Goal: Information Seeking & Learning: Learn about a topic

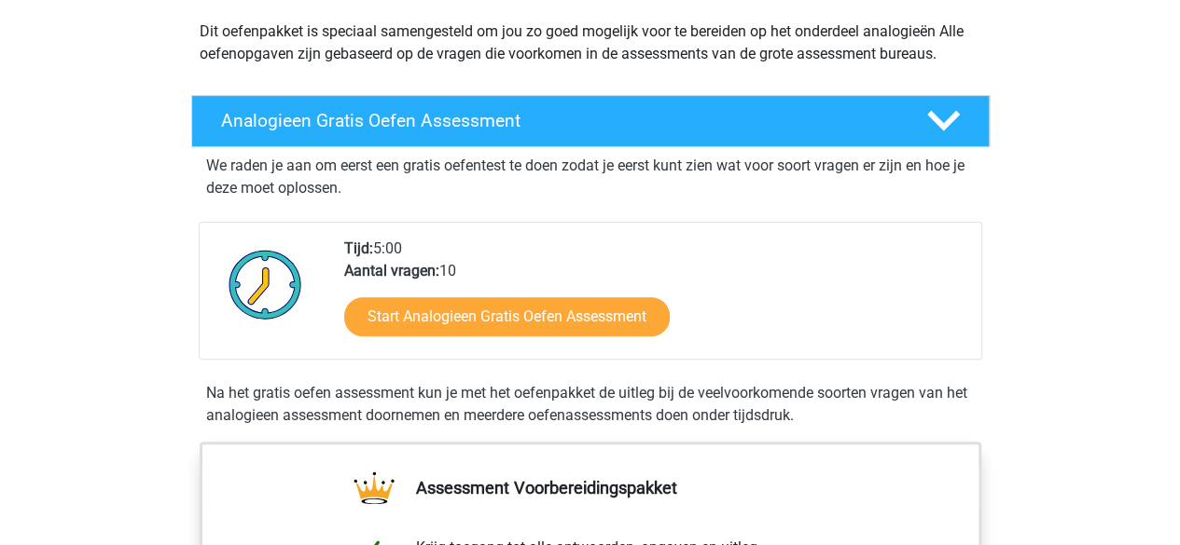
scroll to position [339, 0]
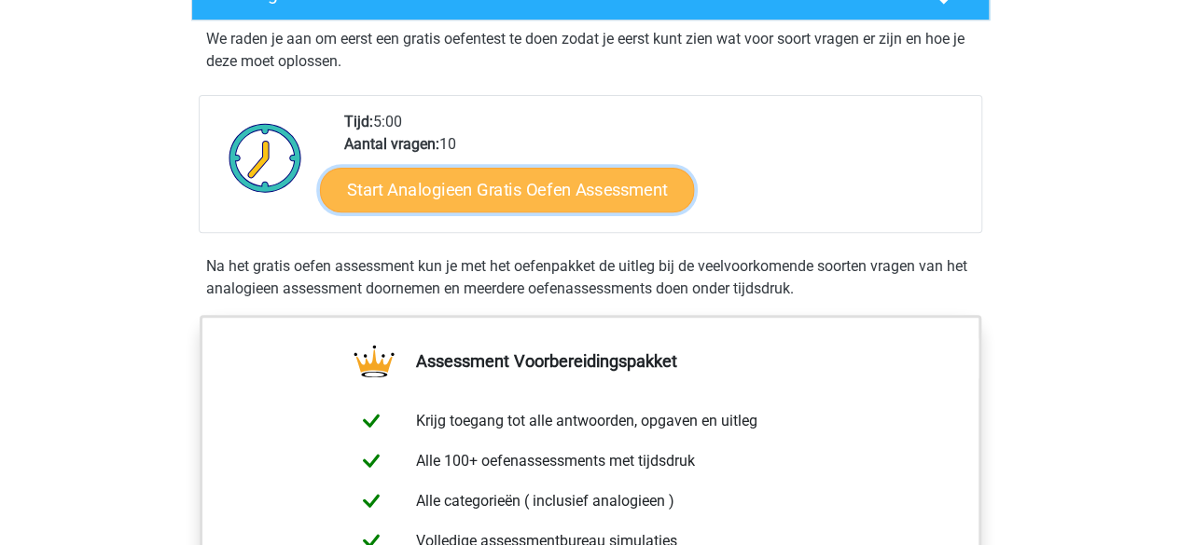
click at [504, 199] on link "Start Analogieen Gratis Oefen Assessment" at bounding box center [507, 189] width 374 height 45
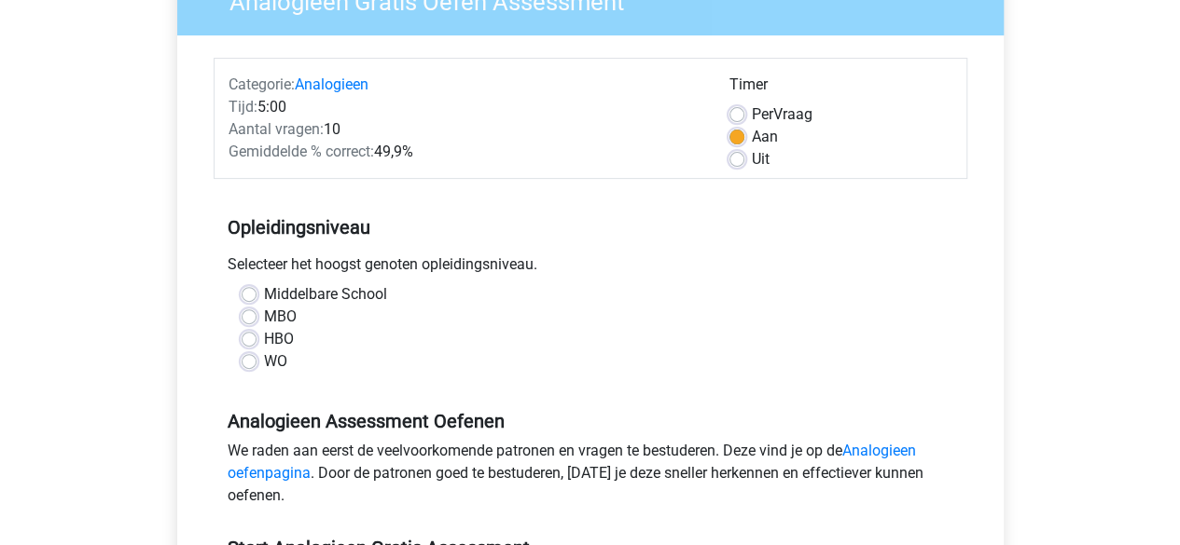
scroll to position [192, 0]
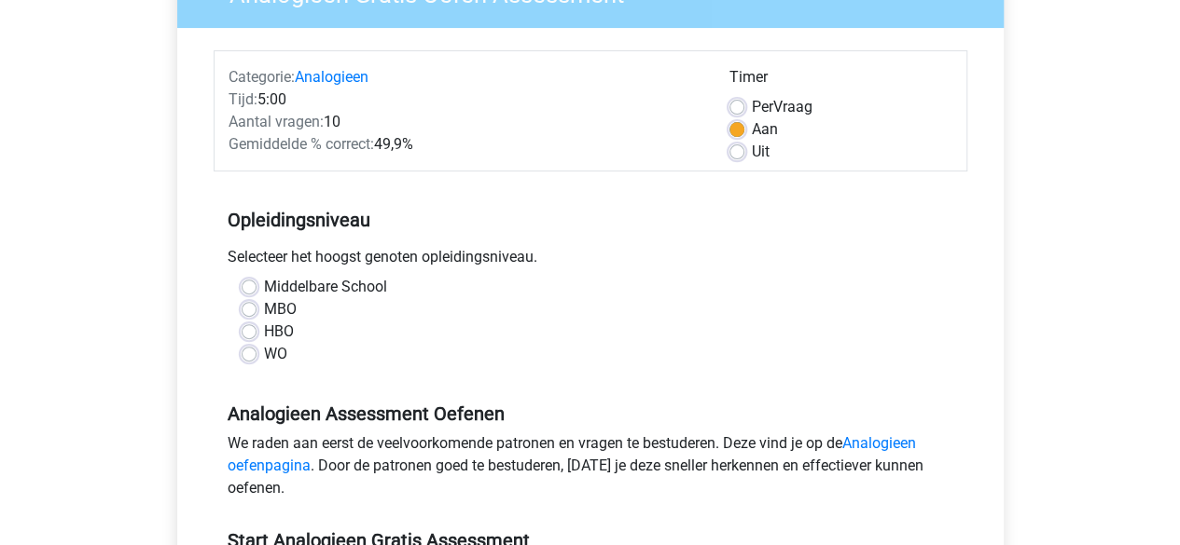
click at [264, 359] on label "WO" at bounding box center [275, 354] width 23 height 22
click at [248, 359] on input "WO" at bounding box center [248, 352] width 15 height 19
radio input "true"
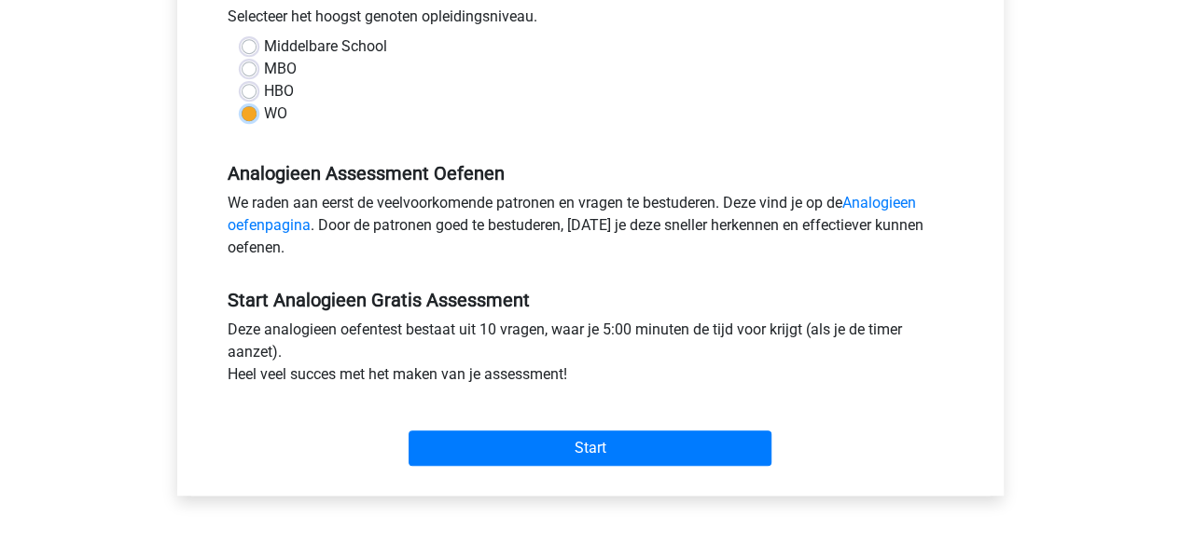
scroll to position [448, 0]
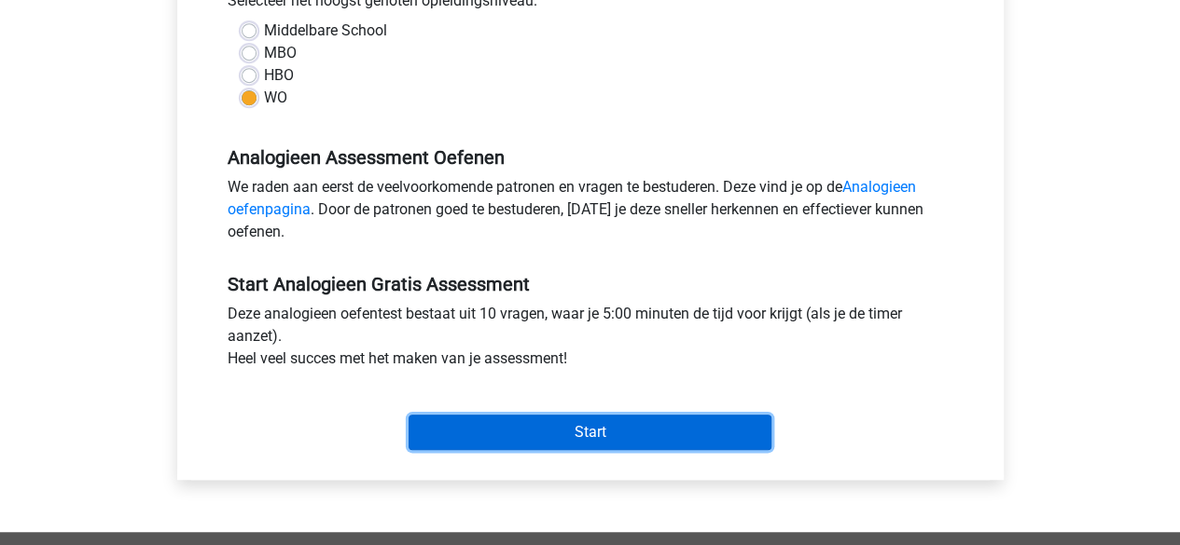
click at [665, 430] on input "Start" at bounding box center [589, 432] width 363 height 35
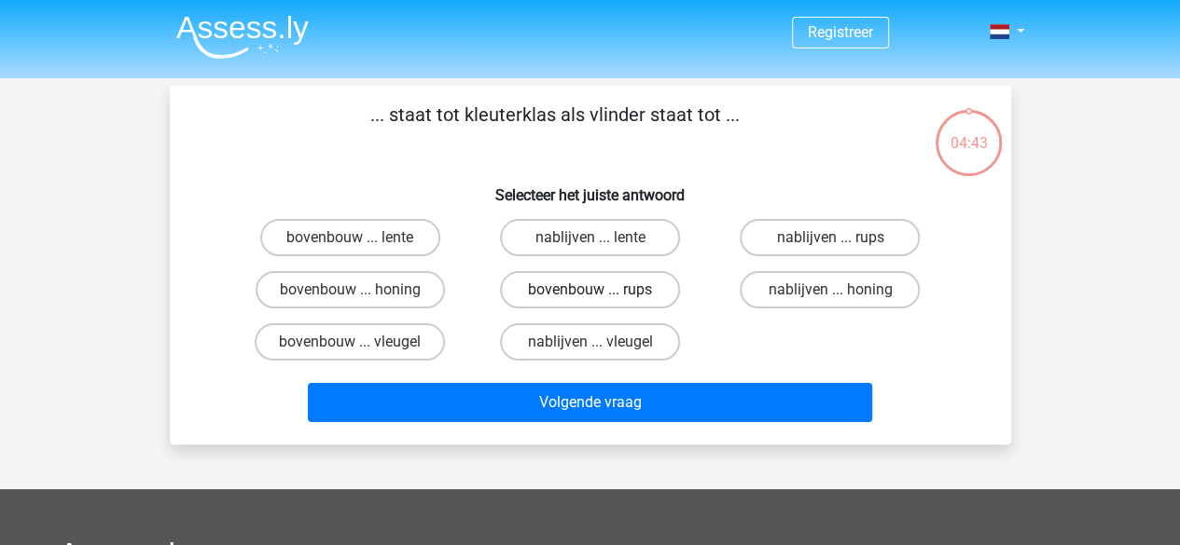
click at [619, 296] on label "bovenbouw ... rups" at bounding box center [590, 289] width 180 height 37
click at [601, 296] on input "bovenbouw ... rups" at bounding box center [595, 296] width 12 height 12
radio input "true"
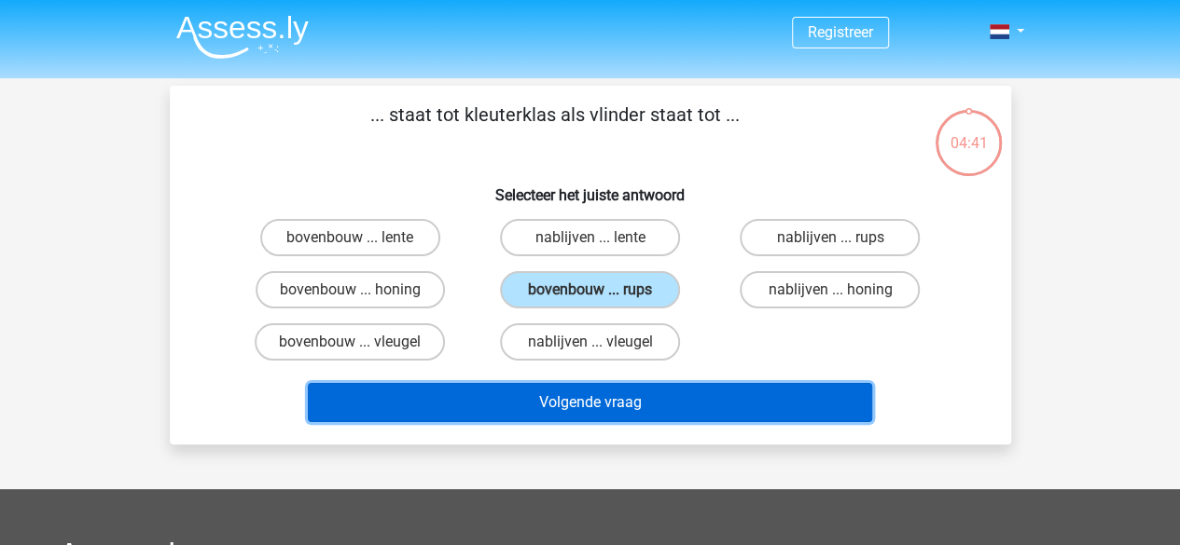
click at [610, 401] on button "Volgende vraag" at bounding box center [590, 402] width 564 height 39
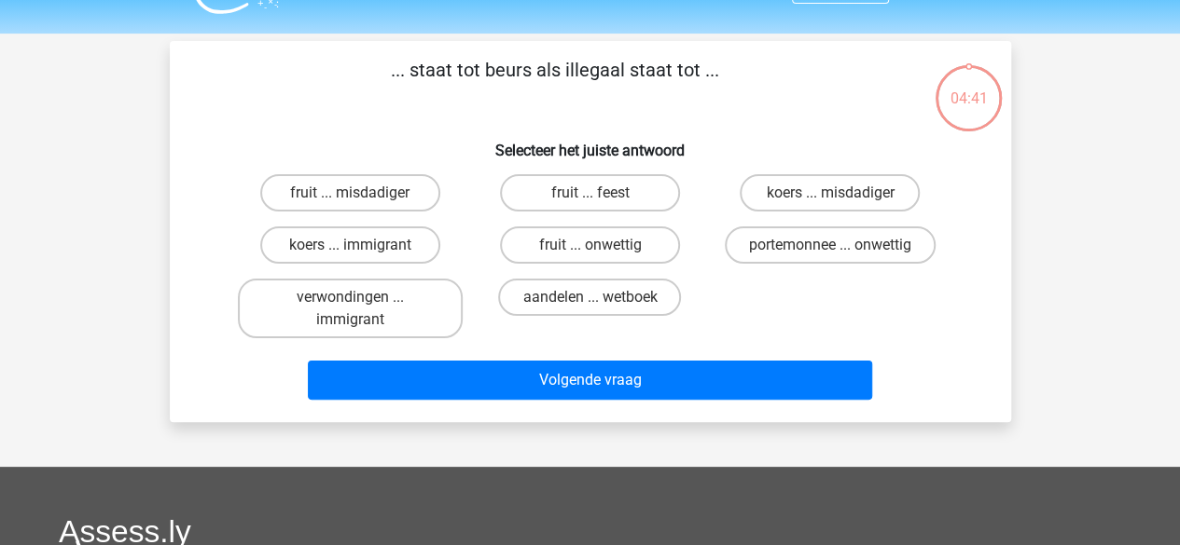
scroll to position [86, 0]
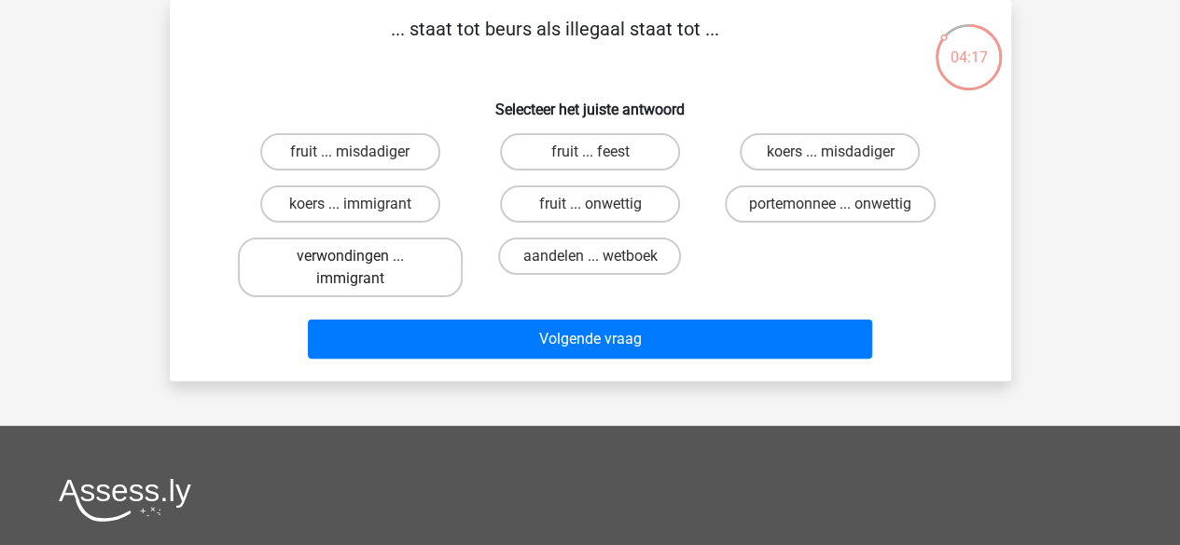
click at [425, 286] on label "verwondingen ... immigrant" at bounding box center [350, 268] width 225 height 60
click at [362, 269] on input "verwondingen ... immigrant" at bounding box center [356, 262] width 12 height 12
radio input "true"
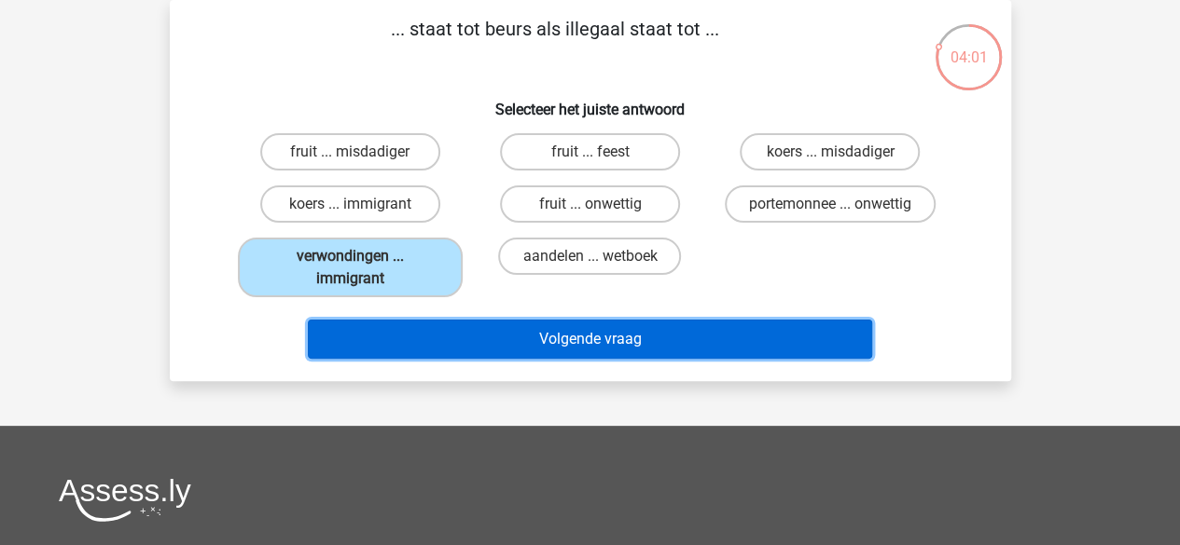
click at [519, 332] on button "Volgende vraag" at bounding box center [590, 339] width 564 height 39
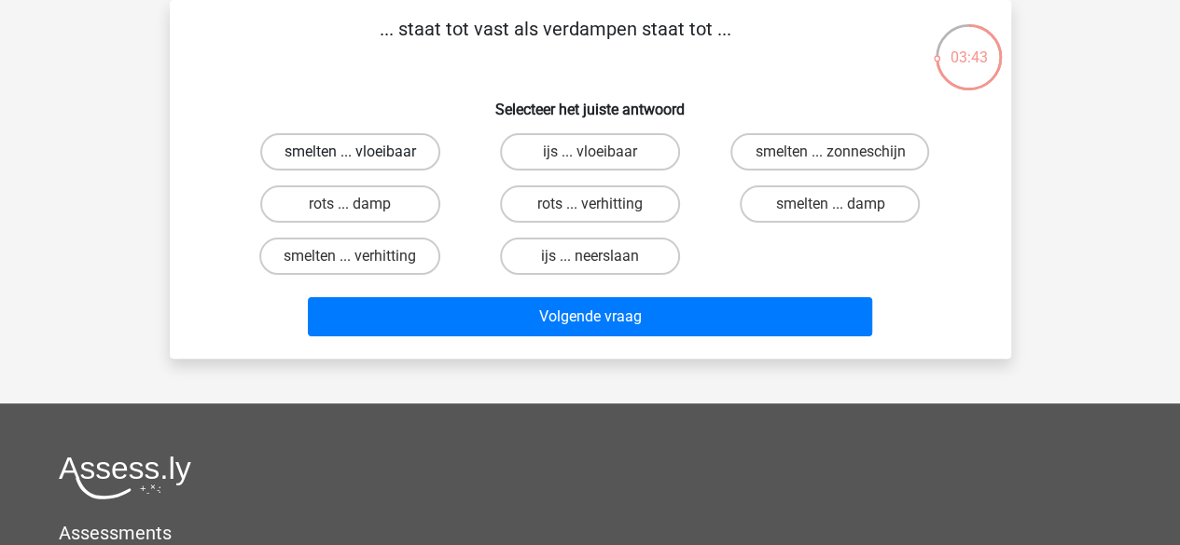
click at [381, 162] on label "smelten ... vloeibaar" at bounding box center [350, 151] width 180 height 37
click at [362, 162] on input "smelten ... vloeibaar" at bounding box center [356, 158] width 12 height 12
radio input "true"
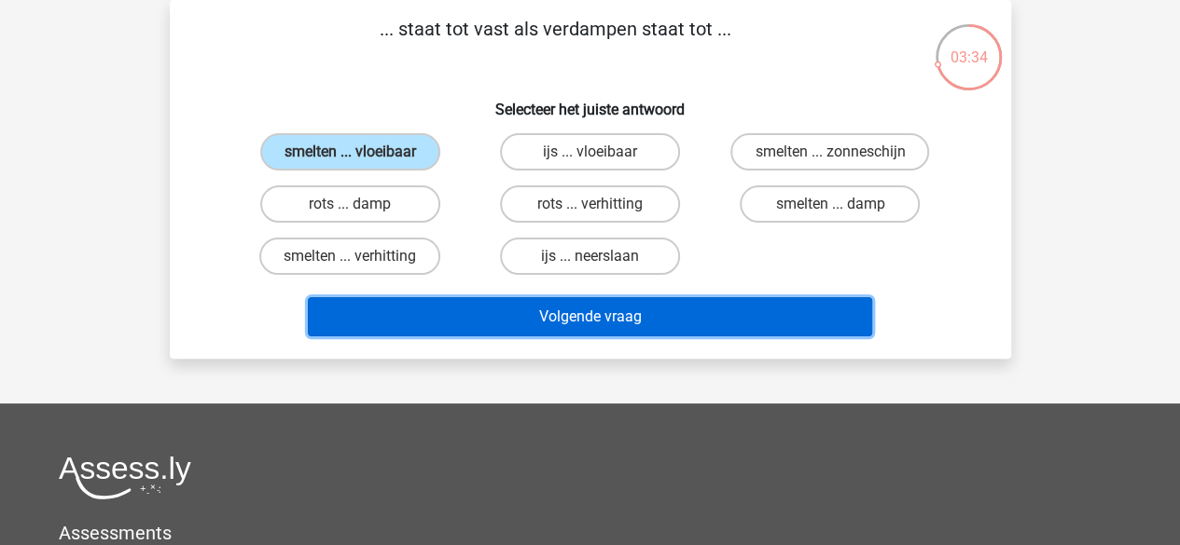
click at [584, 324] on button "Volgende vraag" at bounding box center [590, 316] width 564 height 39
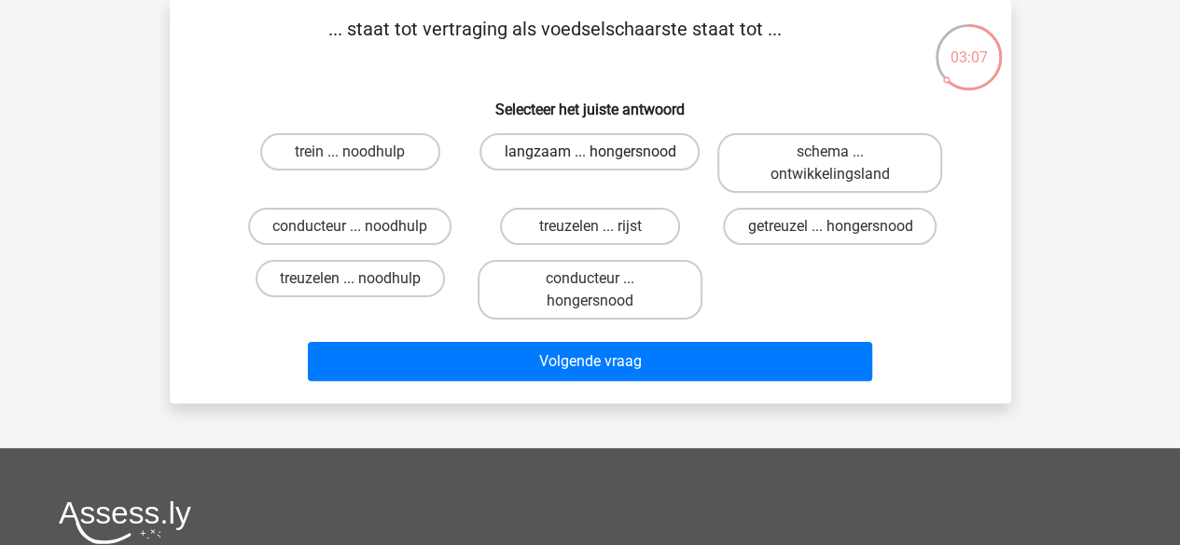
click at [573, 156] on label "langzaam ... hongersnood" at bounding box center [589, 151] width 220 height 37
click at [589, 156] on input "langzaam ... hongersnood" at bounding box center [595, 158] width 12 height 12
radio input "true"
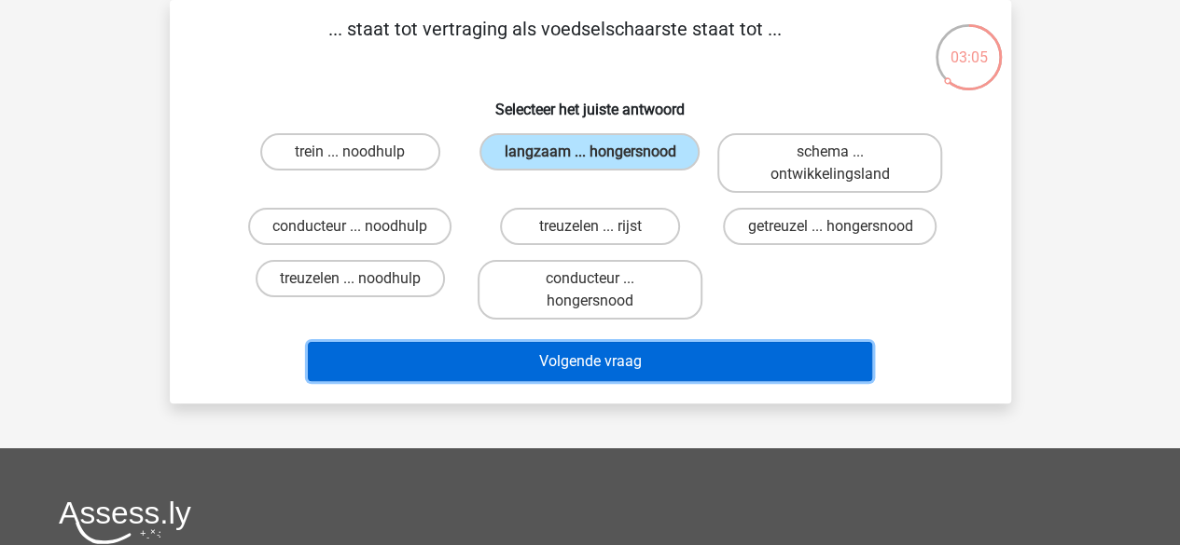
click at [607, 379] on button "Volgende vraag" at bounding box center [590, 361] width 564 height 39
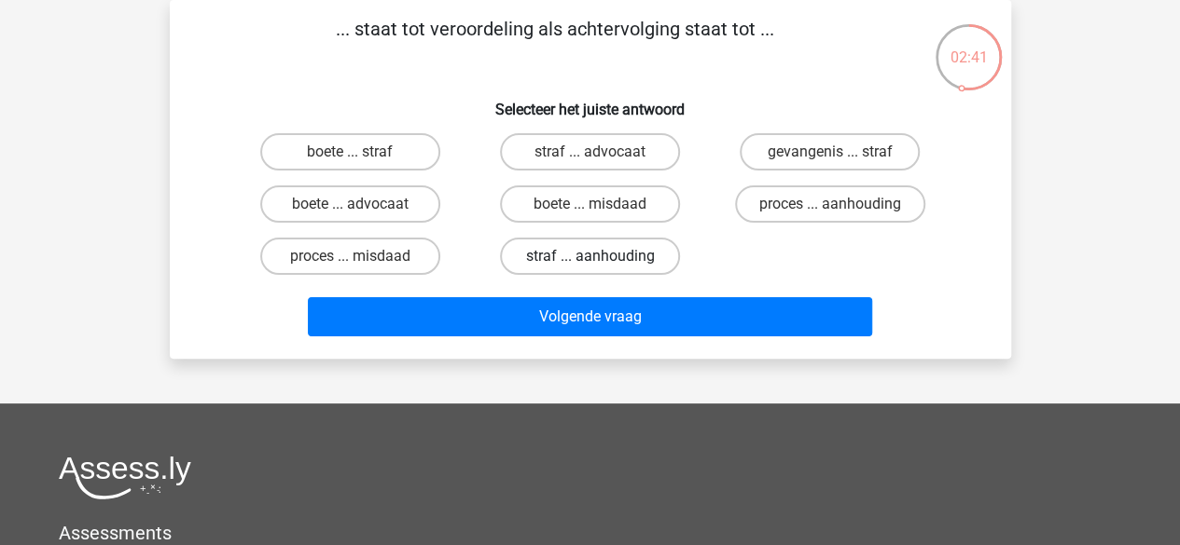
click at [603, 256] on label "straf ... aanhouding" at bounding box center [590, 256] width 180 height 37
click at [601, 256] on input "straf ... aanhouding" at bounding box center [595, 262] width 12 height 12
radio input "true"
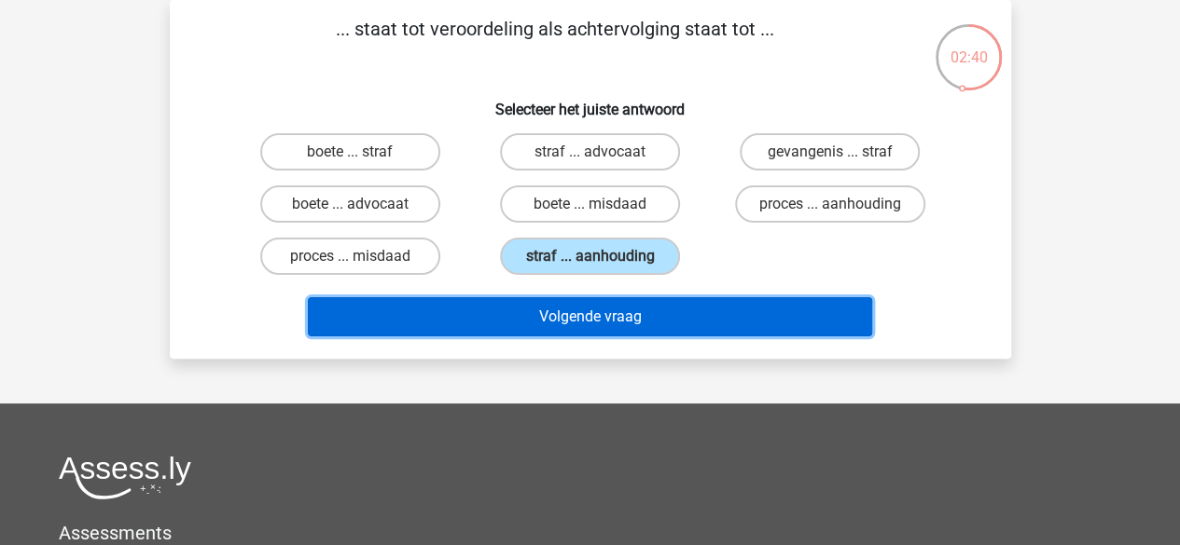
click at [628, 319] on button "Volgende vraag" at bounding box center [590, 316] width 564 height 39
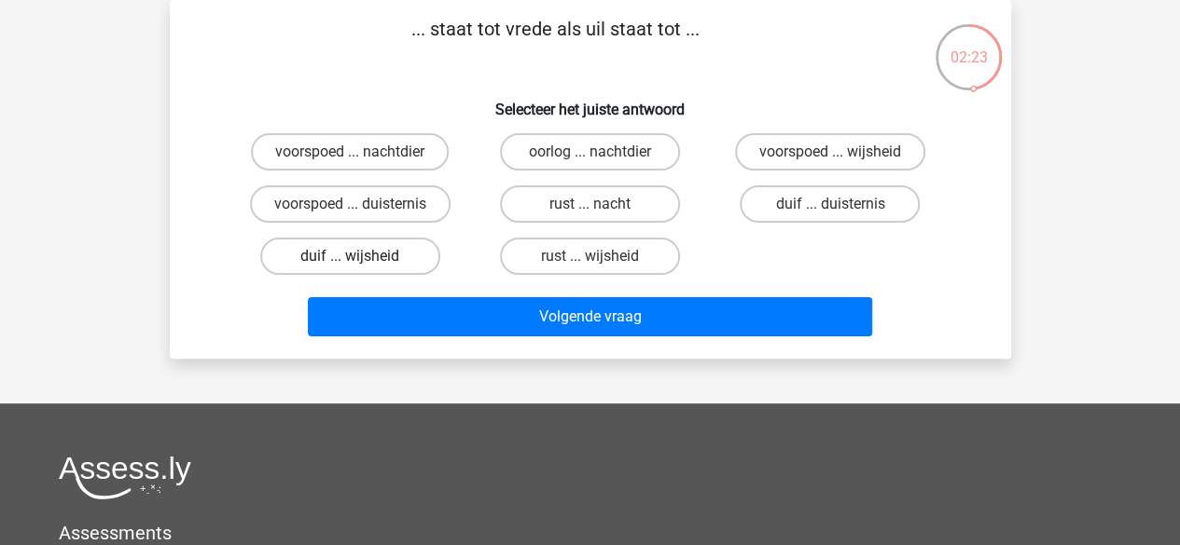
click at [398, 264] on label "duif ... wijsheid" at bounding box center [350, 256] width 180 height 37
click at [362, 264] on input "duif ... wijsheid" at bounding box center [356, 262] width 12 height 12
radio input "true"
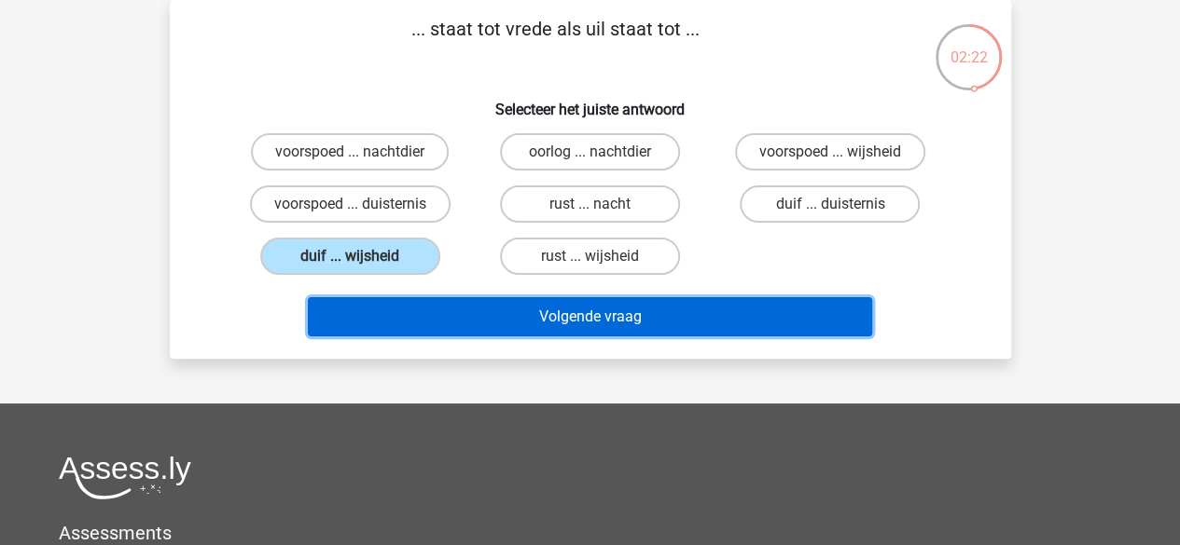
click at [473, 319] on button "Volgende vraag" at bounding box center [590, 316] width 564 height 39
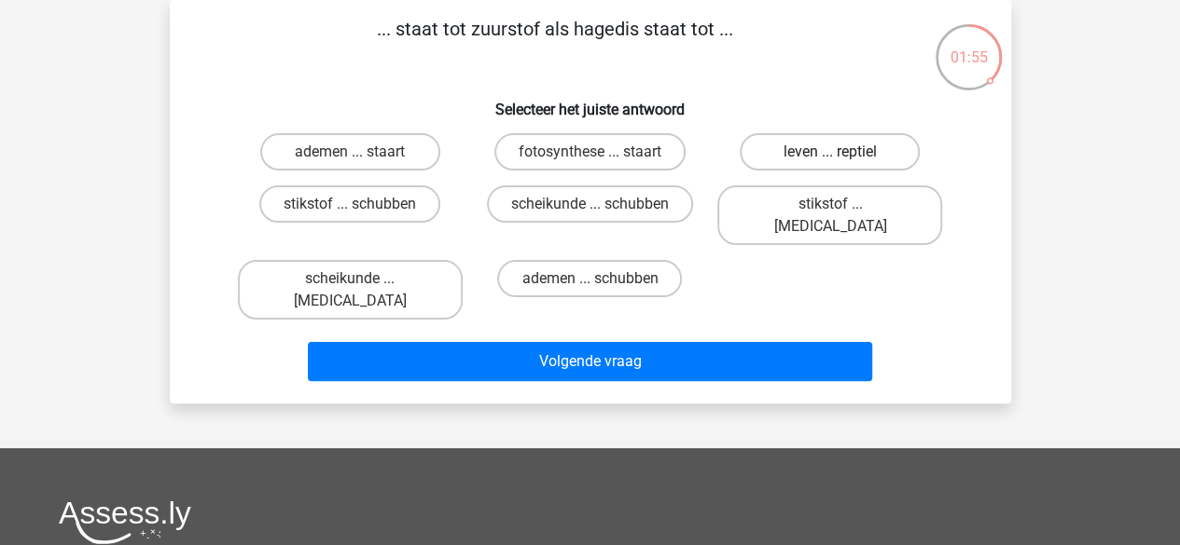
click at [822, 159] on label "leven ... reptiel" at bounding box center [829, 151] width 180 height 37
click at [830, 159] on input "leven ... reptiel" at bounding box center [836, 158] width 12 height 12
radio input "true"
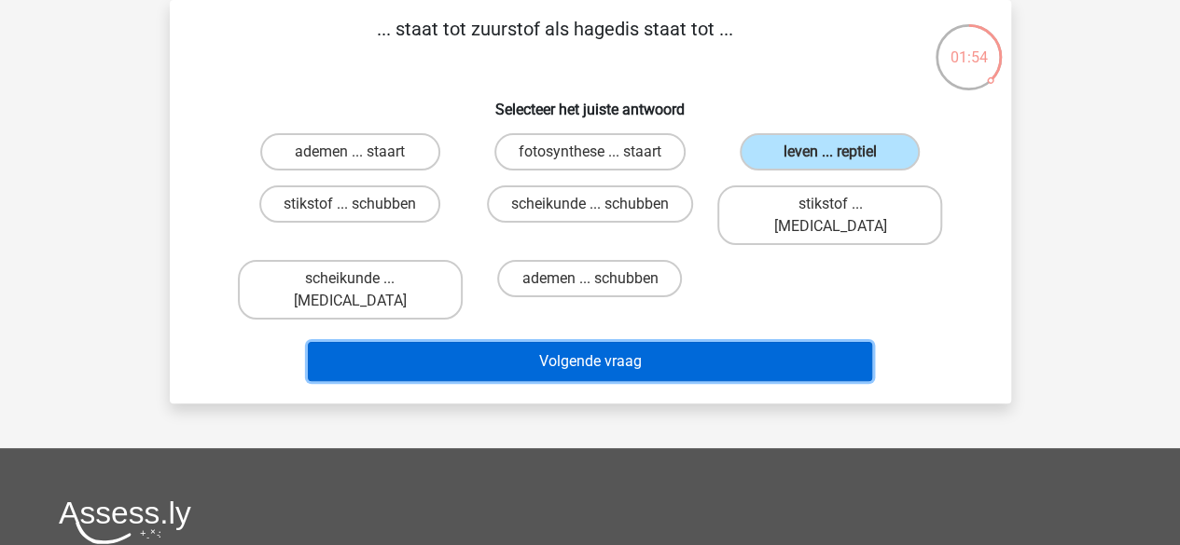
click at [655, 342] on button "Volgende vraag" at bounding box center [590, 361] width 564 height 39
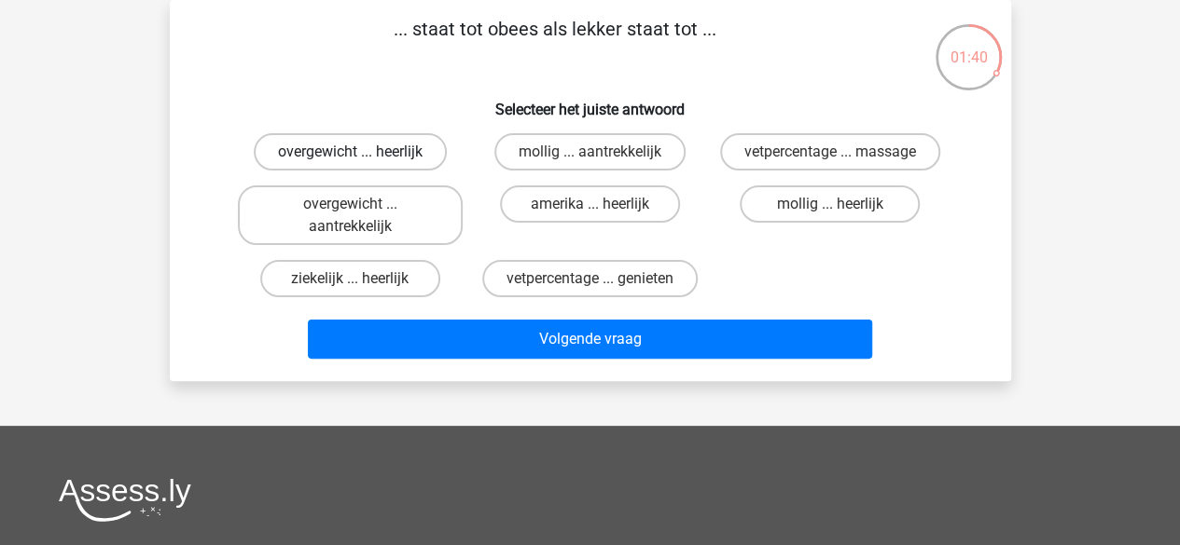
click at [427, 159] on label "overgewicht ... heerlijk" at bounding box center [350, 151] width 193 height 37
click at [362, 159] on input "overgewicht ... heerlijk" at bounding box center [356, 158] width 12 height 12
radio input "true"
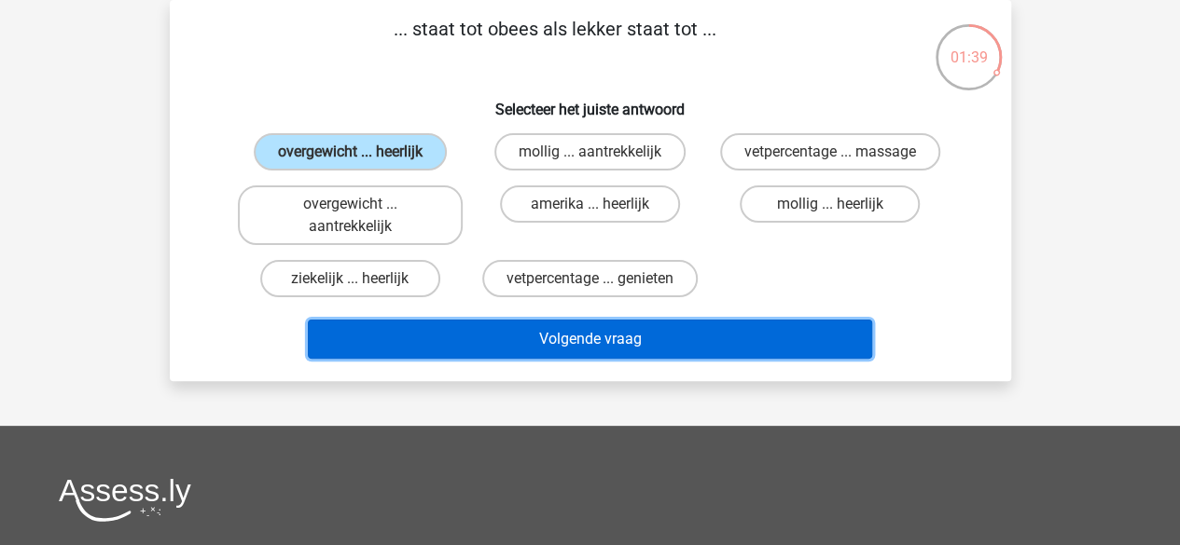
click at [515, 343] on button "Volgende vraag" at bounding box center [590, 339] width 564 height 39
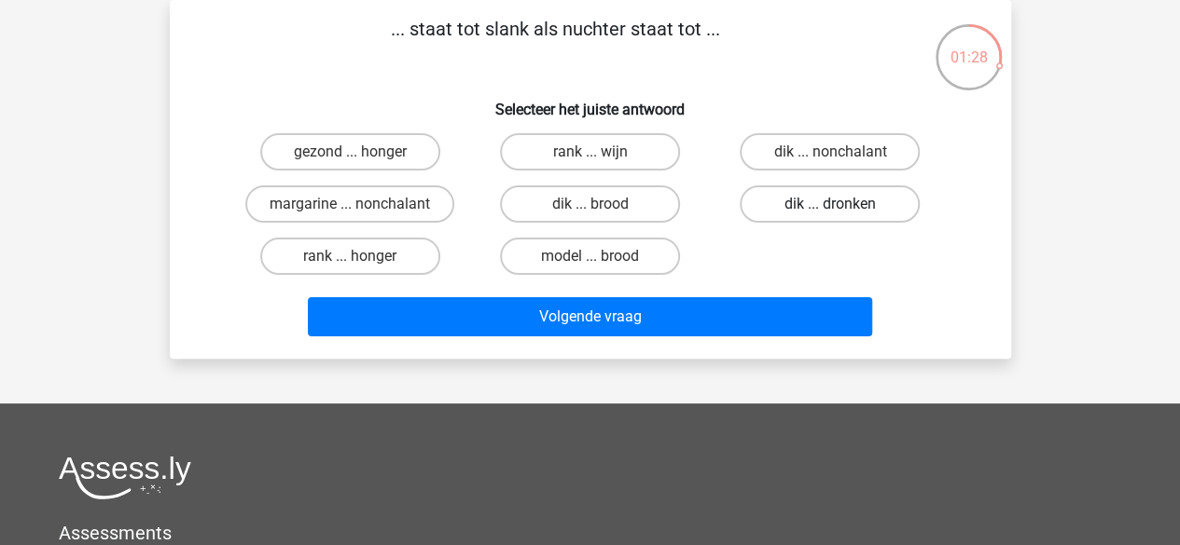
click at [791, 212] on label "dik ... dronken" at bounding box center [829, 204] width 180 height 37
click at [830, 212] on input "dik ... dronken" at bounding box center [836, 210] width 12 height 12
radio input "true"
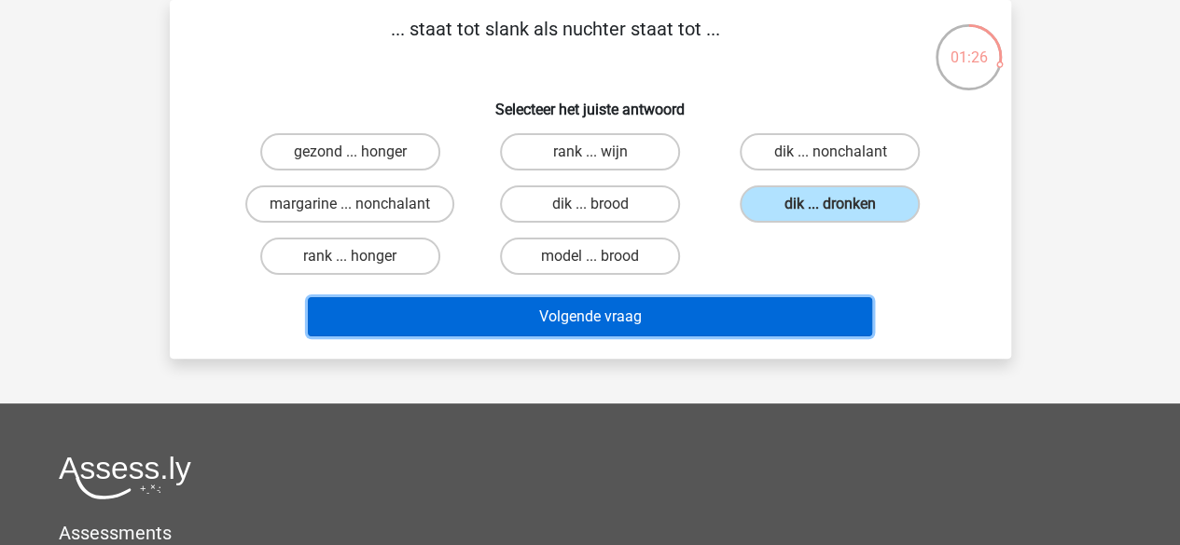
click at [646, 318] on button "Volgende vraag" at bounding box center [590, 316] width 564 height 39
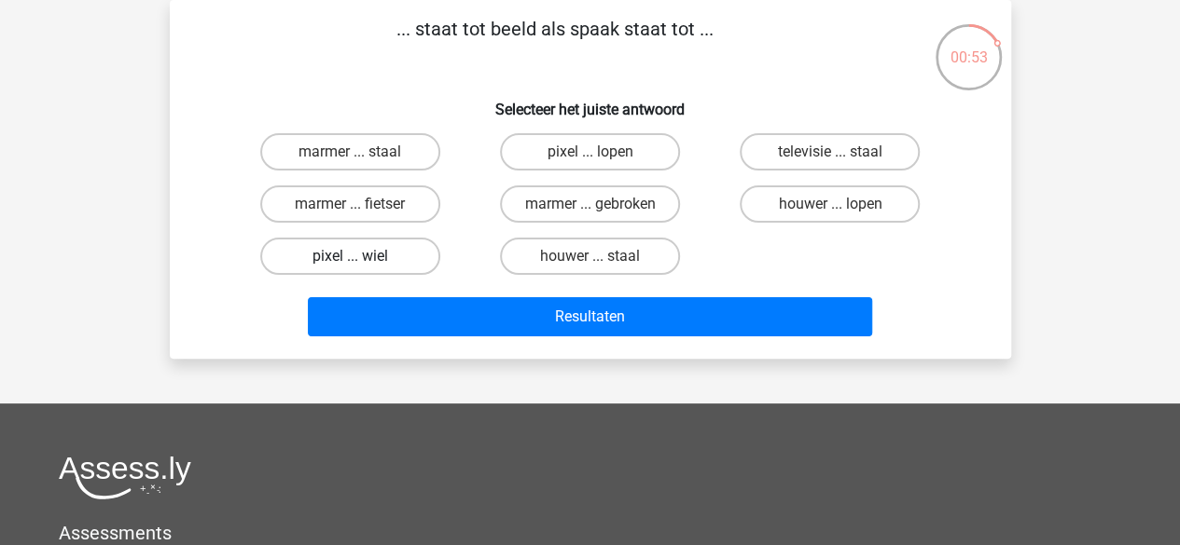
click at [407, 258] on label "pixel ... wiel" at bounding box center [350, 256] width 180 height 37
click at [362, 258] on input "pixel ... wiel" at bounding box center [356, 262] width 12 height 12
radio input "true"
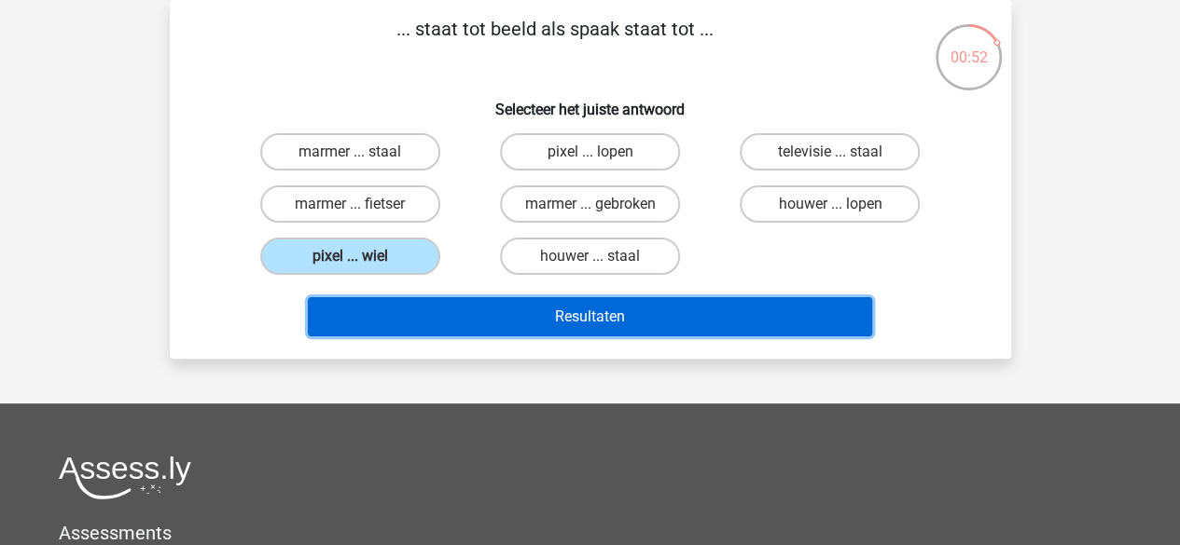
click at [459, 313] on button "Resultaten" at bounding box center [590, 316] width 564 height 39
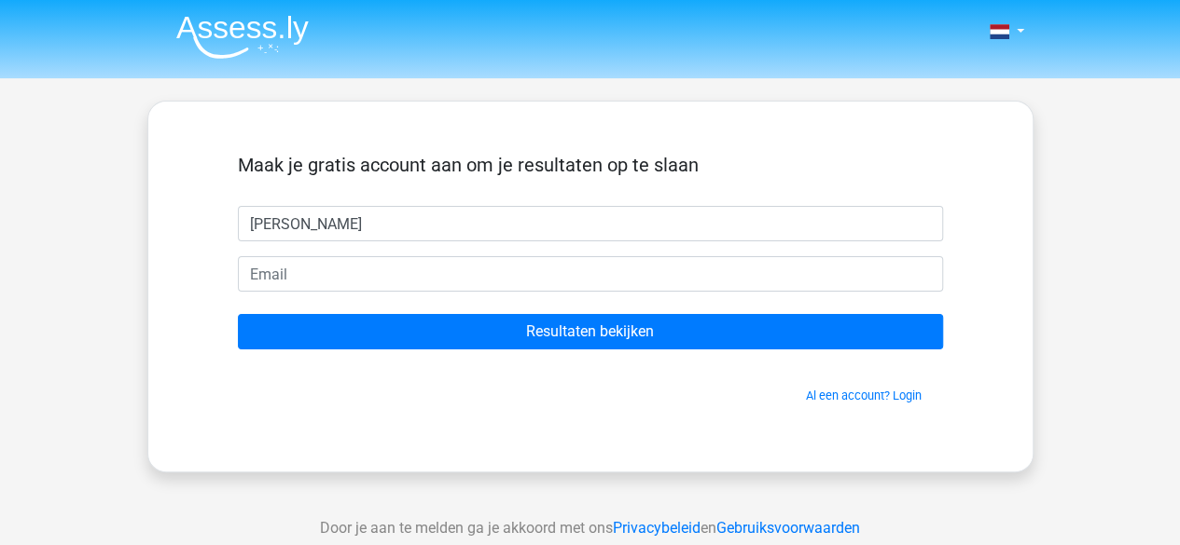
type input "[PERSON_NAME]"
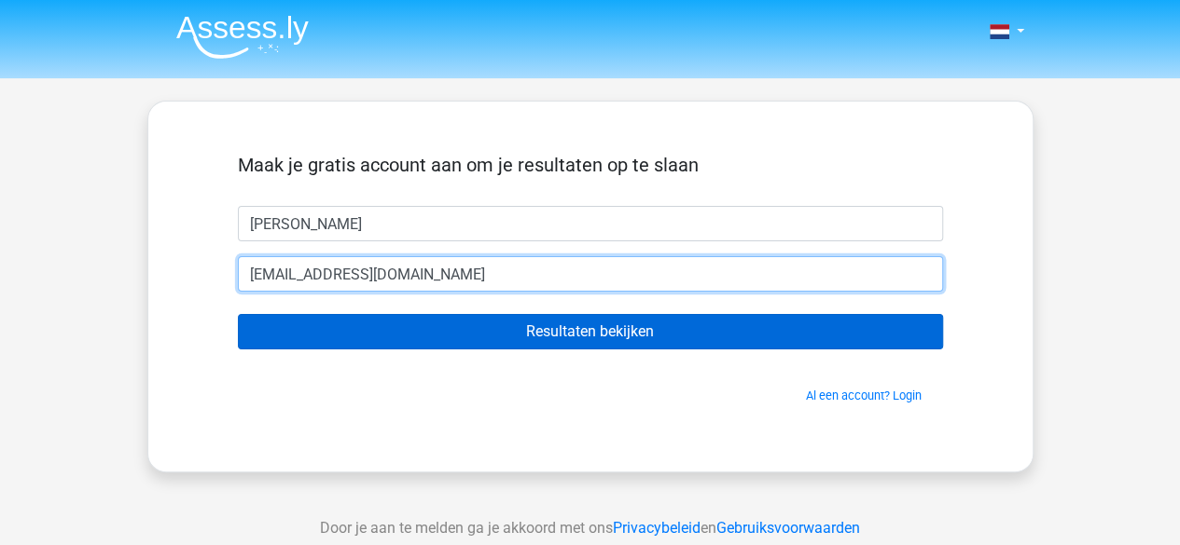
type input "[EMAIL_ADDRESS][DOMAIN_NAME]"
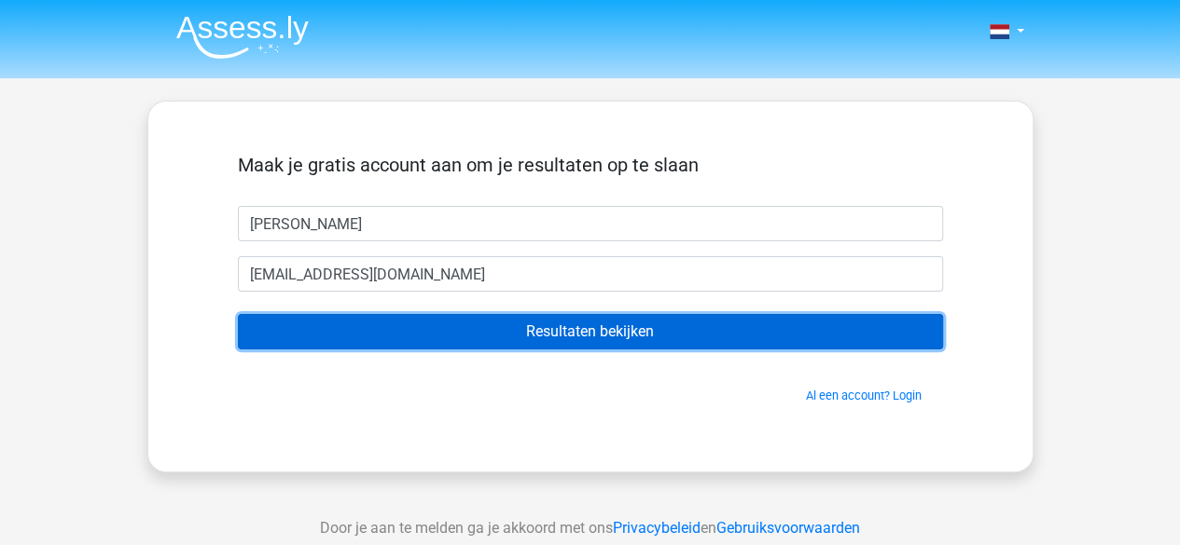
click at [466, 321] on input "Resultaten bekijken" at bounding box center [590, 331] width 705 height 35
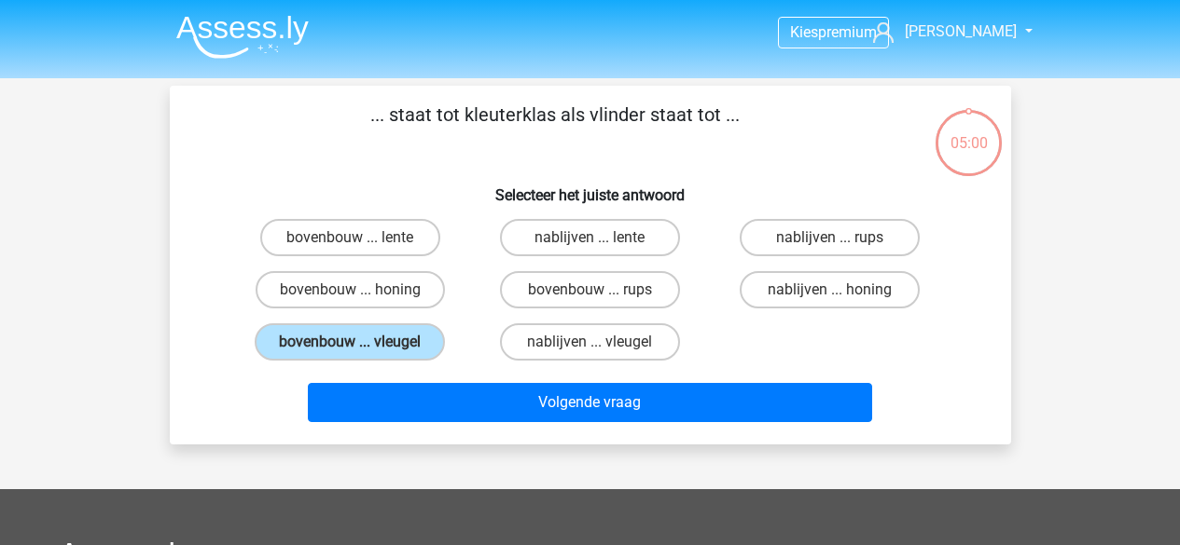
scroll to position [86, 0]
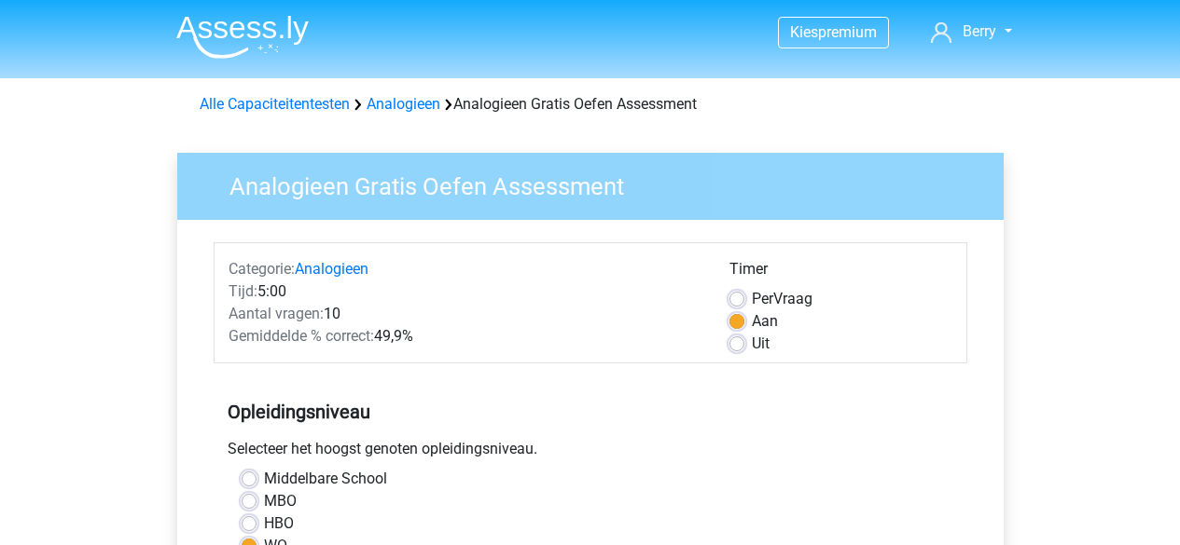
scroll to position [448, 0]
